Goal: Information Seeking & Learning: Find specific fact

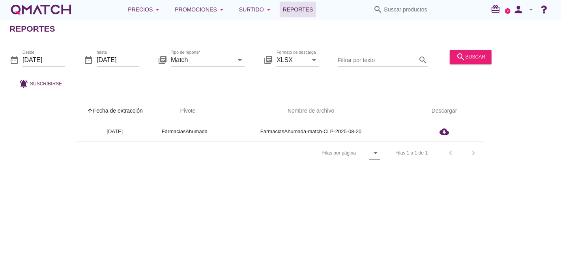
click at [37, 4] on div "white-qmatch-logo" at bounding box center [40, 10] width 63 height 16
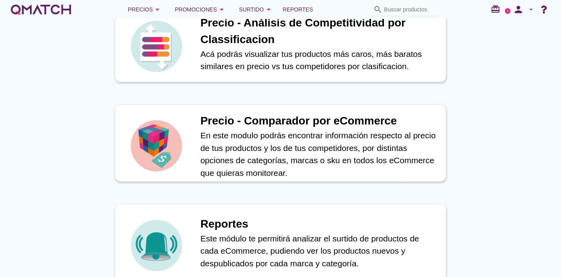
scroll to position [277, 0]
click at [252, 155] on p "En este modulo podrás encontrar información respecto al precio de tus productos…" at bounding box center [318, 154] width 237 height 50
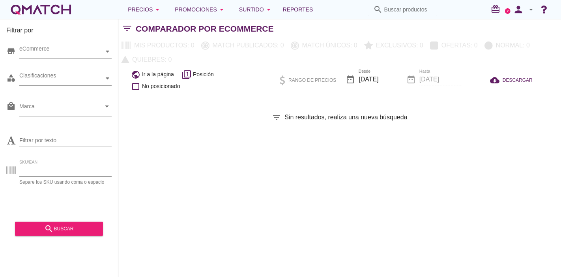
paste input "90529"
click at [67, 174] on input "90529" at bounding box center [65, 170] width 92 height 13
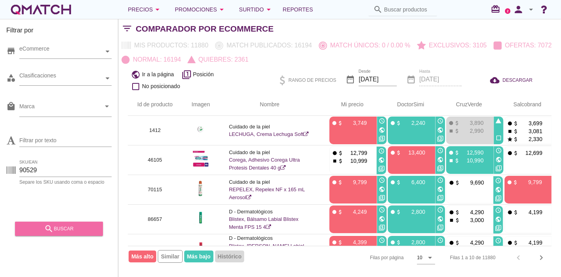
click at [56, 224] on div "search buscar" at bounding box center [58, 228] width 75 height 9
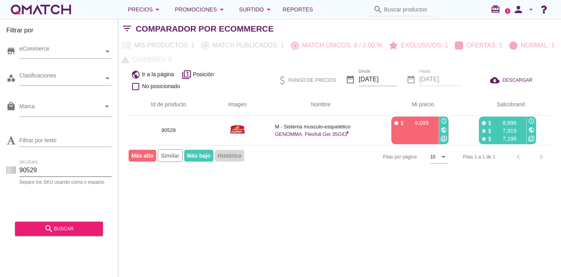
click at [45, 176] on div "SKU/EAN 90529" at bounding box center [65, 170] width 92 height 13
click at [44, 172] on input "90529" at bounding box center [65, 170] width 92 height 13
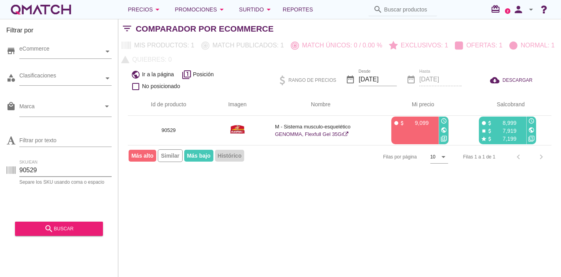
paste input "77177"
type input "77177"
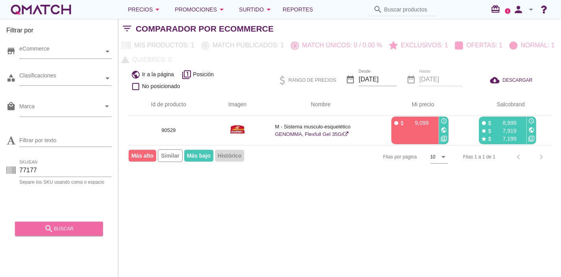
click at [46, 227] on icon "search" at bounding box center [48, 228] width 9 height 9
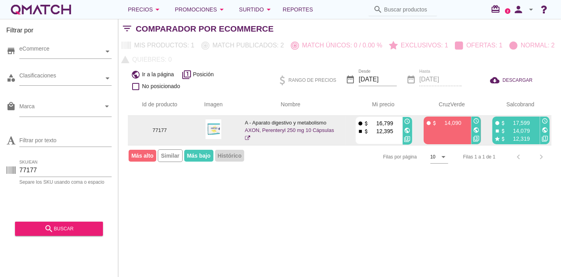
click at [406, 127] on icon "public" at bounding box center [407, 130] width 6 height 6
click at [477, 129] on icon "public" at bounding box center [476, 130] width 6 height 6
click at [547, 128] on icon "public" at bounding box center [545, 130] width 6 height 6
click at [279, 130] on link "AXON, Perenteryl 250 mg 10 Cápsulas" at bounding box center [289, 134] width 89 height 14
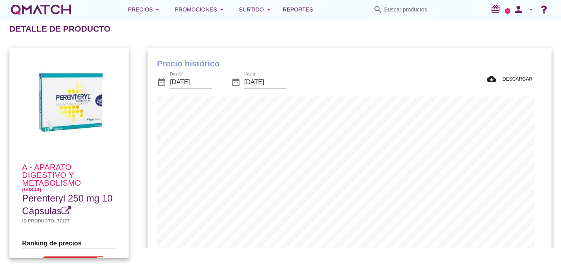
scroll to position [230, 396]
